Goal: Entertainment & Leisure: Browse casually

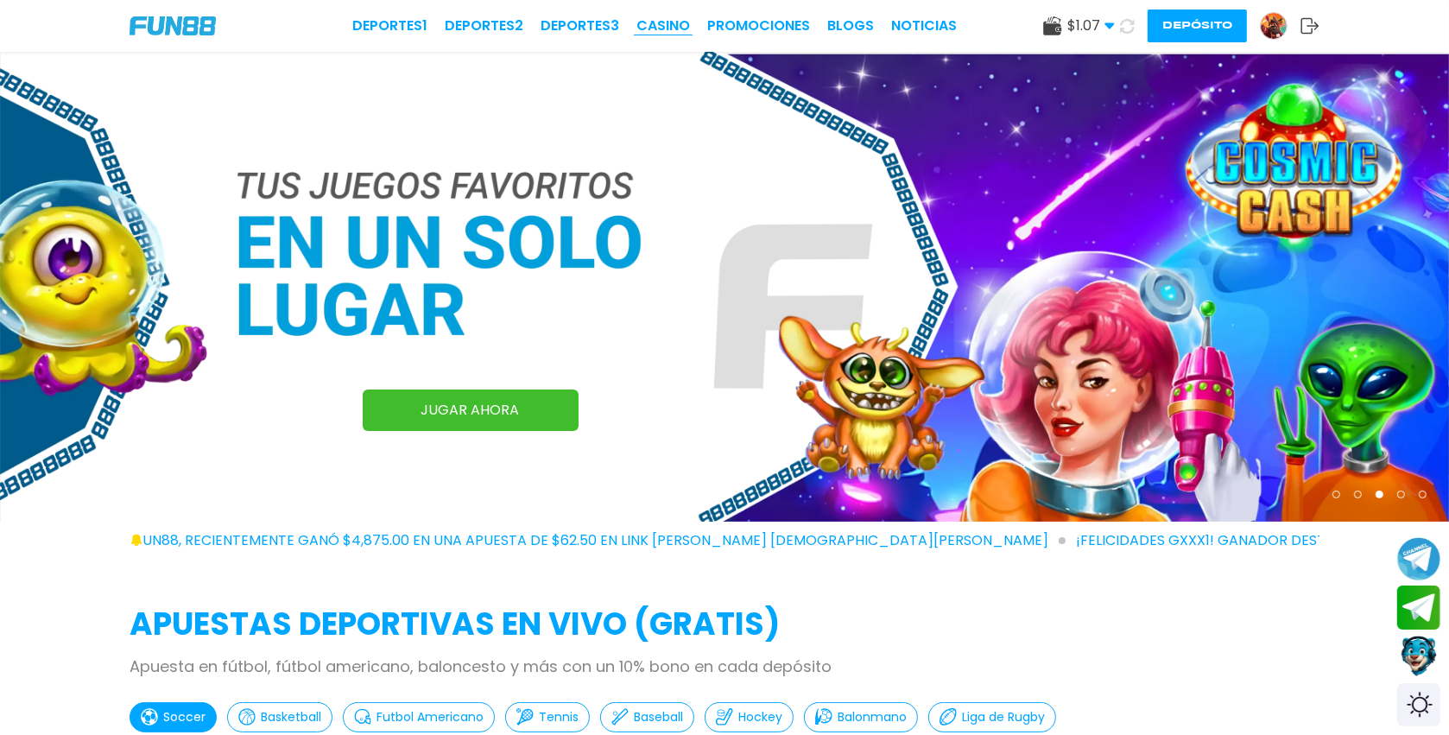
click at [678, 30] on link "CASINO" at bounding box center [663, 26] width 54 height 21
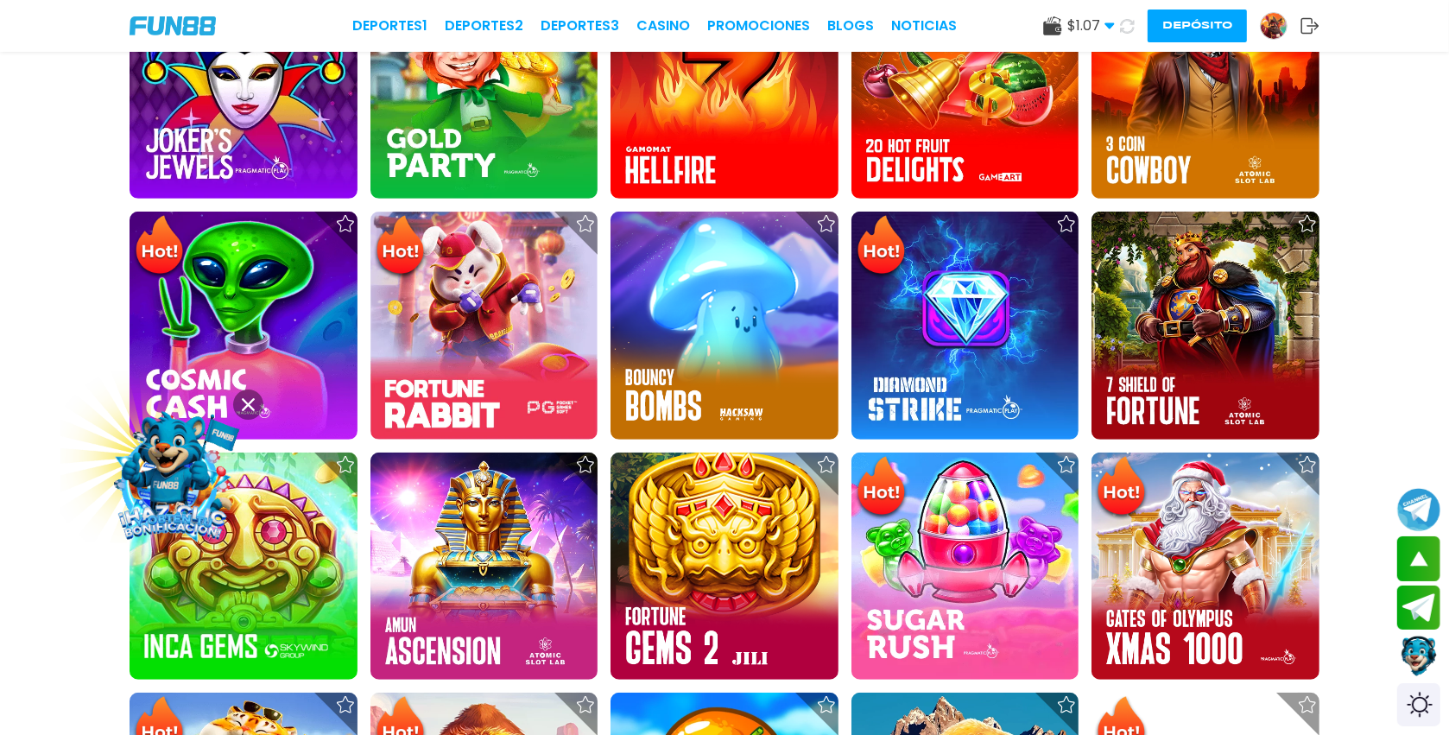
scroll to position [653, 0]
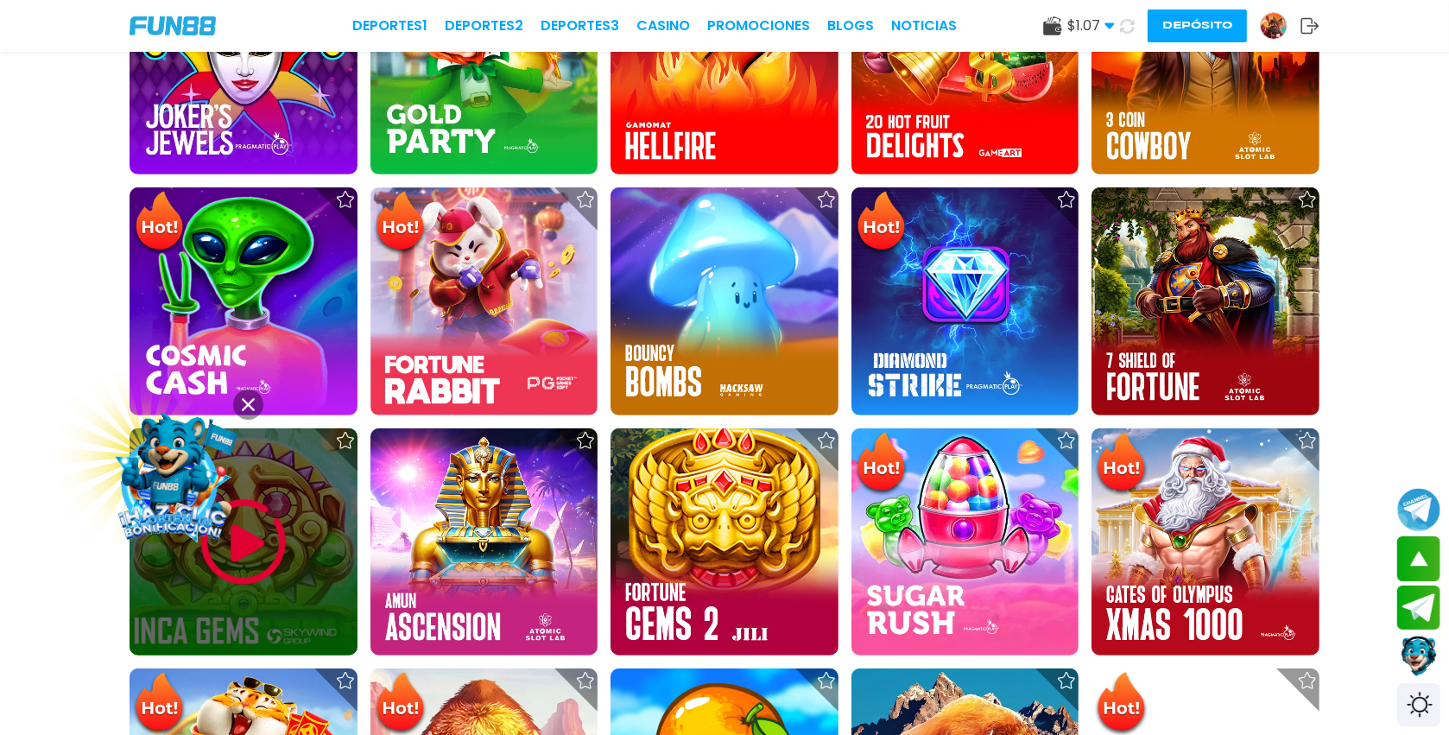
click at [272, 532] on img at bounding box center [244, 542] width 104 height 104
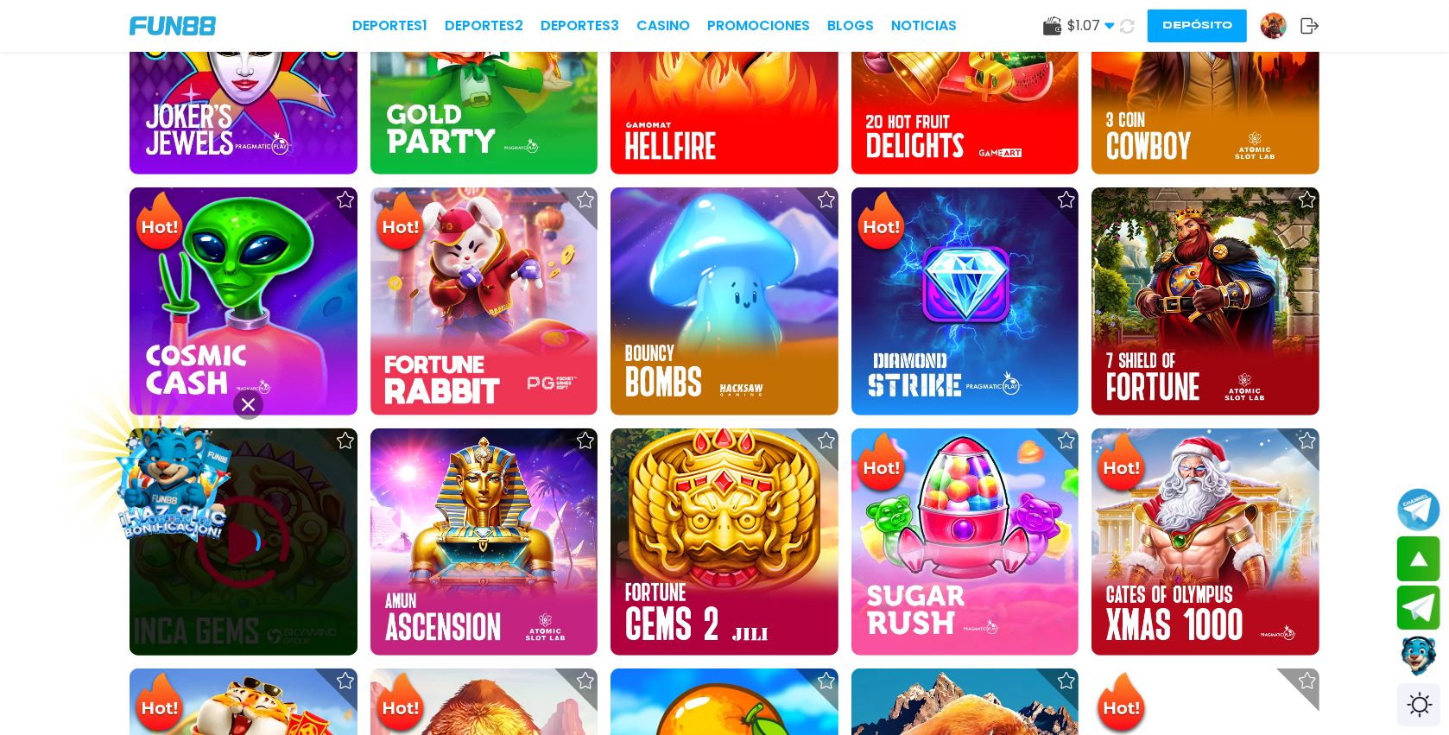
click at [272, 532] on div at bounding box center [243, 542] width 228 height 35
